Goal: Navigation & Orientation: Find specific page/section

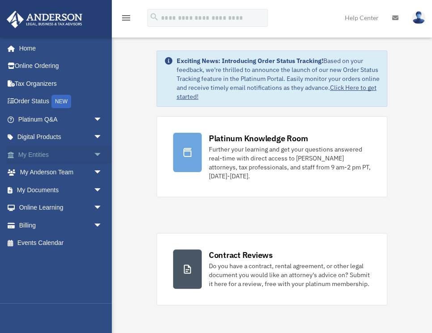
click at [95, 155] on span "arrow_drop_down" at bounding box center [102, 155] width 18 height 18
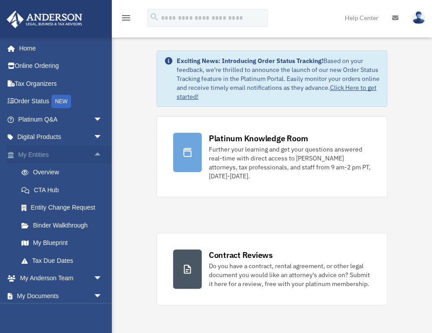
click at [95, 155] on span "arrow_drop_up" at bounding box center [102, 155] width 18 height 18
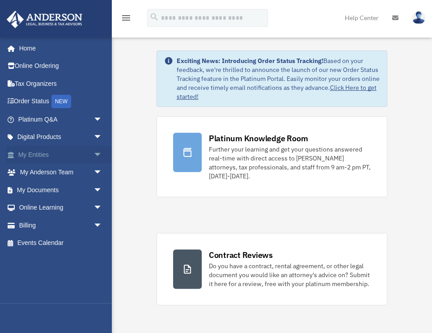
click at [94, 156] on span "arrow_drop_down" at bounding box center [102, 155] width 18 height 18
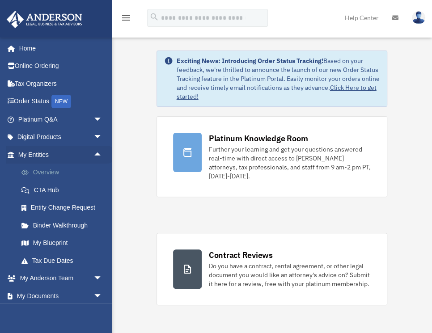
click at [44, 173] on link "Overview" at bounding box center [64, 173] width 103 height 18
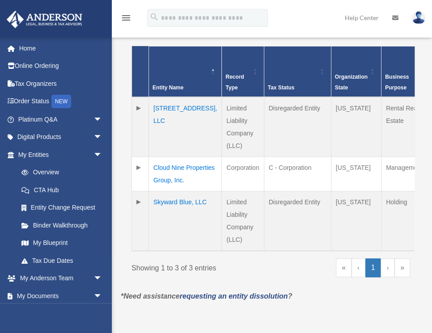
scroll to position [230, 0]
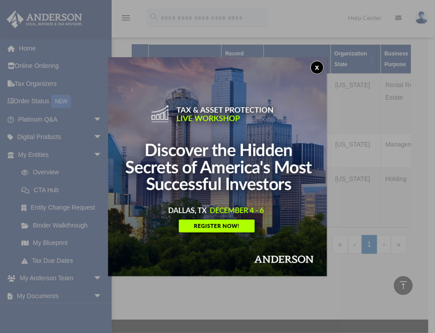
click at [315, 68] on button "x" at bounding box center [317, 67] width 13 height 13
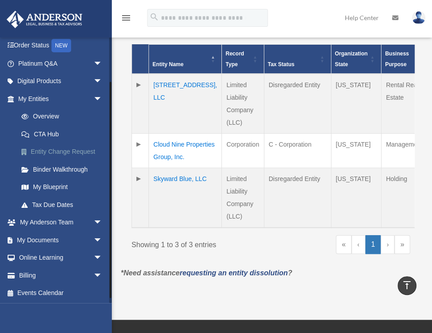
scroll to position [56, 0]
click at [59, 187] on link "My Blueprint" at bounding box center [64, 187] width 103 height 18
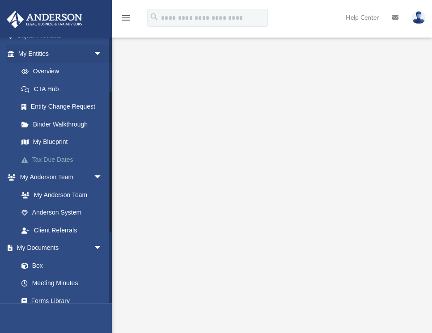
scroll to position [102, 0]
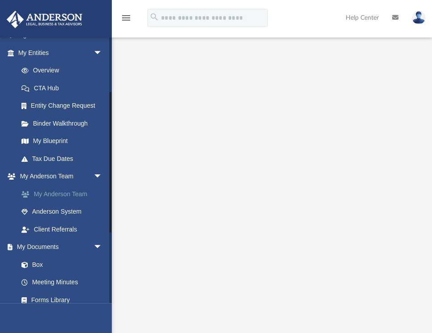
click at [68, 188] on link "My Anderson Team" at bounding box center [64, 194] width 103 height 18
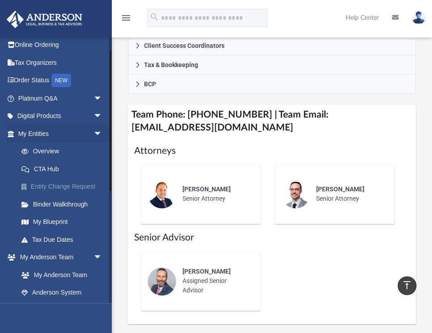
scroll to position [25, 0]
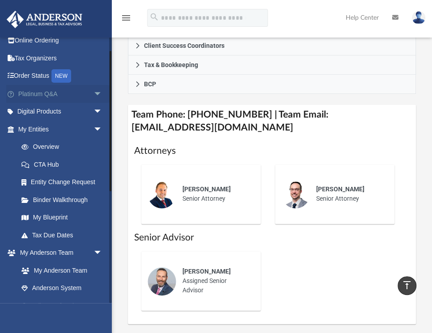
click at [95, 90] on span "arrow_drop_down" at bounding box center [102, 94] width 18 height 18
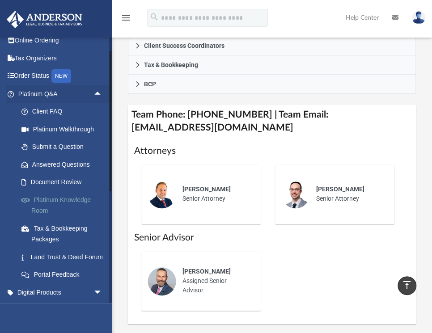
click at [55, 201] on link "Platinum Knowledge Room" at bounding box center [64, 205] width 103 height 29
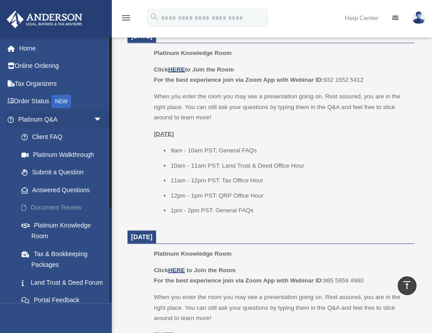
scroll to position [792, 0]
